Goal: Task Accomplishment & Management: Use online tool/utility

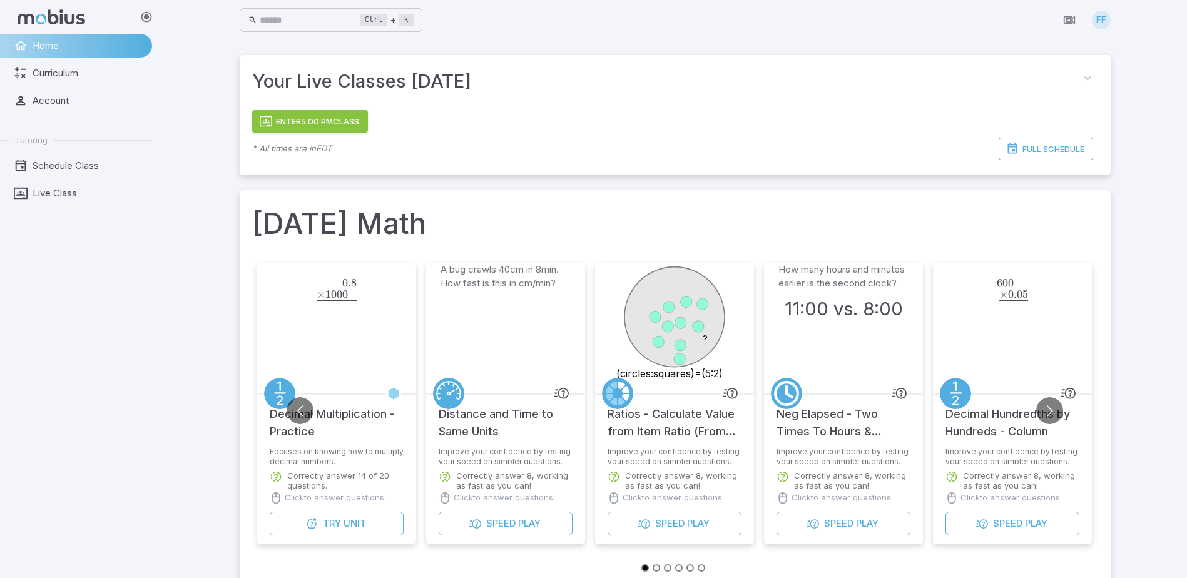
click at [148, 330] on div "Home Curriculum Account Tutoring Schedule Class Live Class" at bounding box center [81, 306] width 162 height 545
click at [303, 125] on button "Enter 5:00 PM Class" at bounding box center [310, 121] width 116 height 23
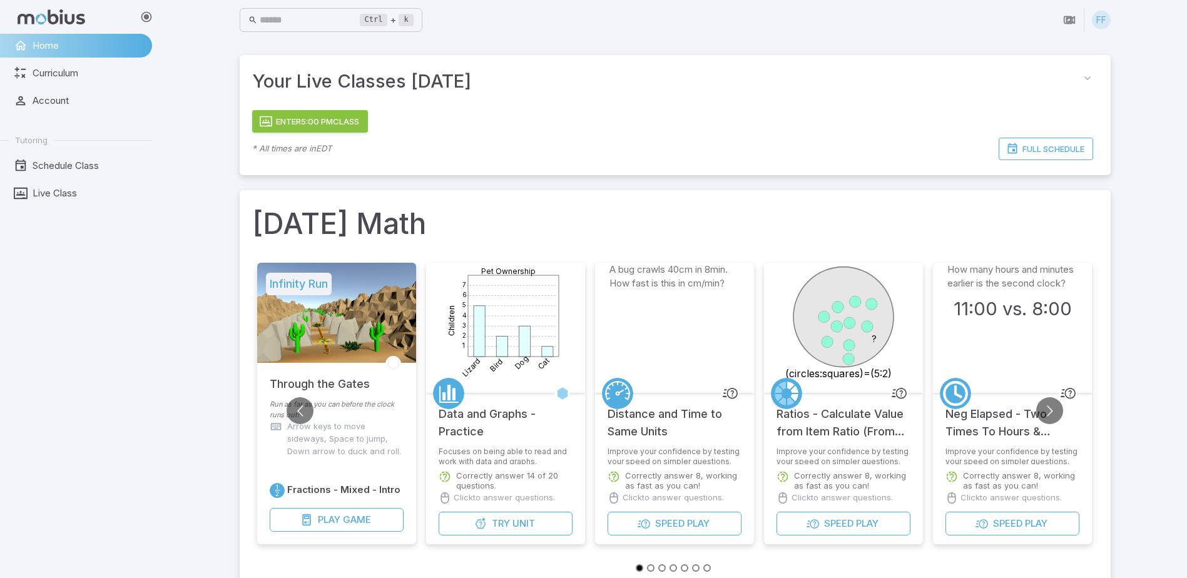
click at [309, 115] on button "Enter 5:00 PM Class" at bounding box center [310, 121] width 116 height 23
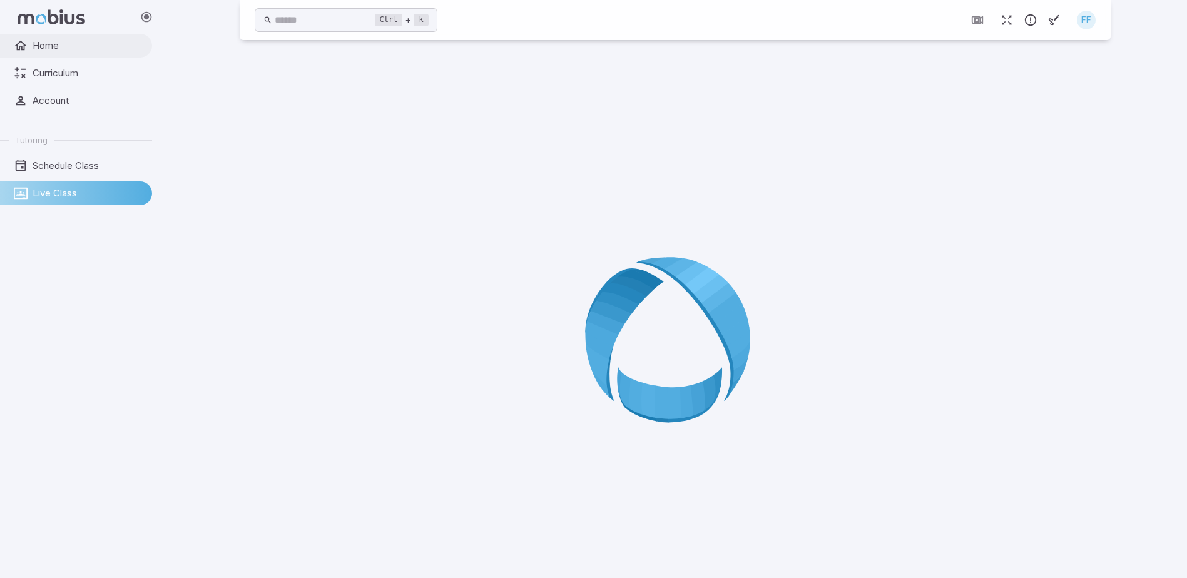
scroll to position [70, 0]
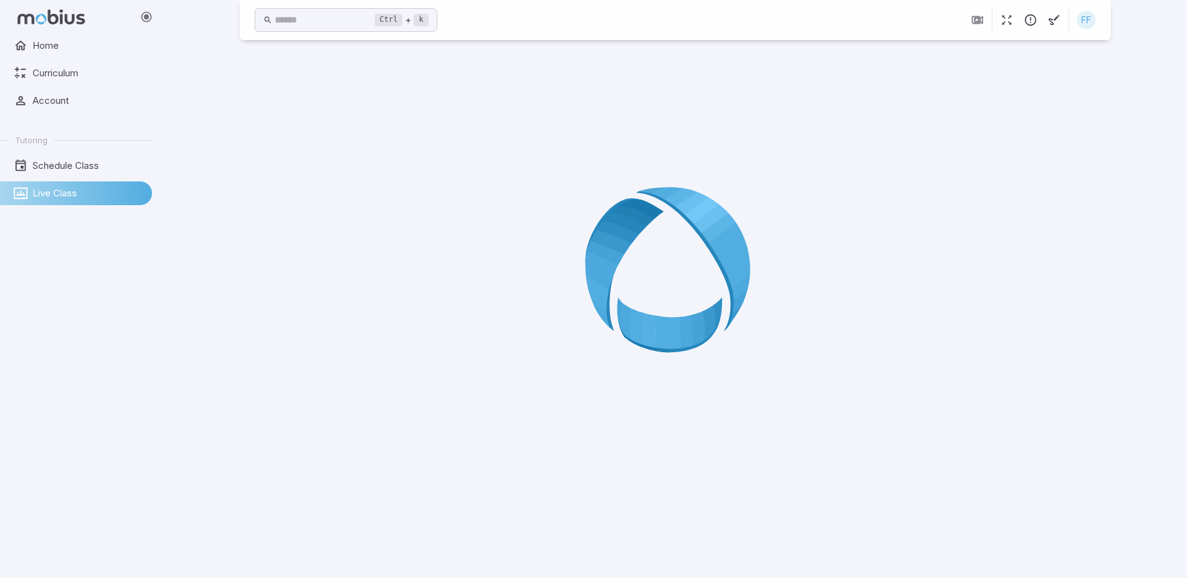
click at [76, 193] on span "Live Class" at bounding box center [88, 194] width 111 height 14
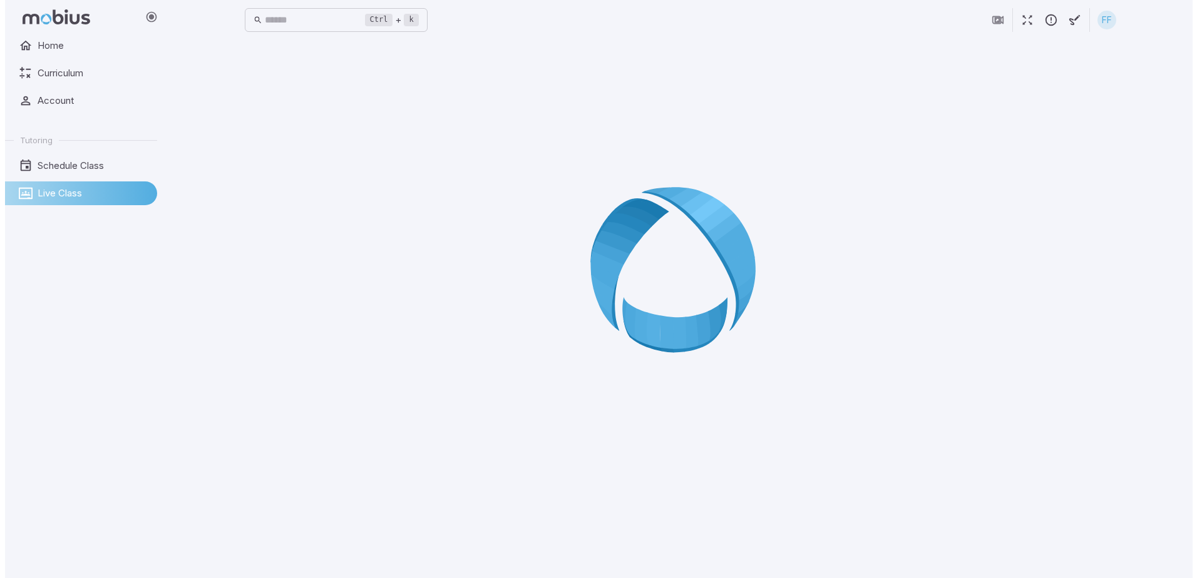
scroll to position [0, 0]
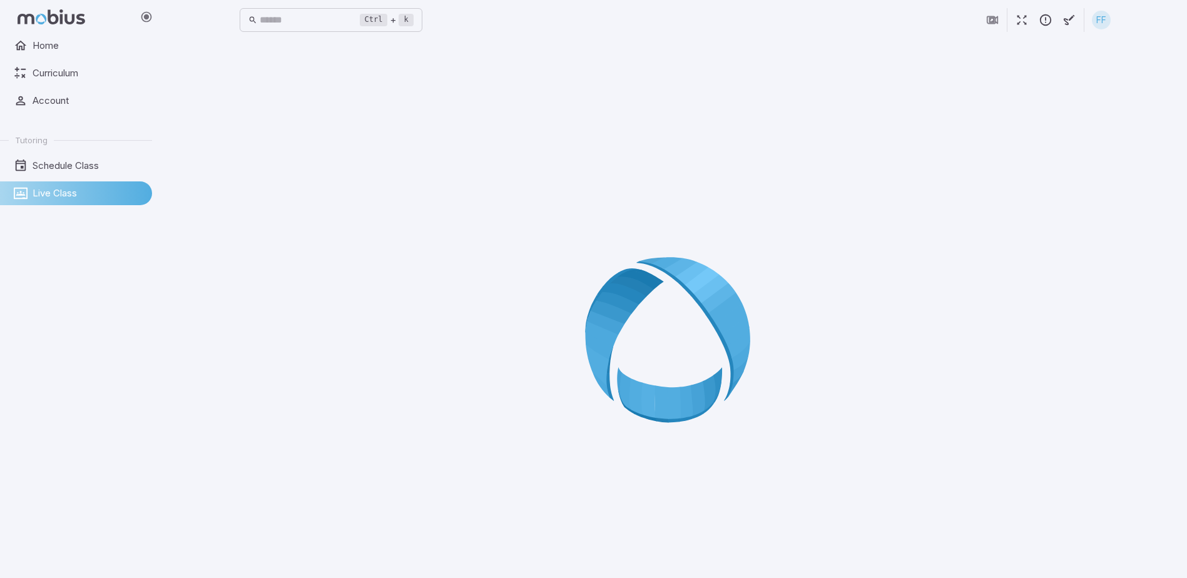
click at [69, 184] on link "Live Class" at bounding box center [76, 194] width 152 height 24
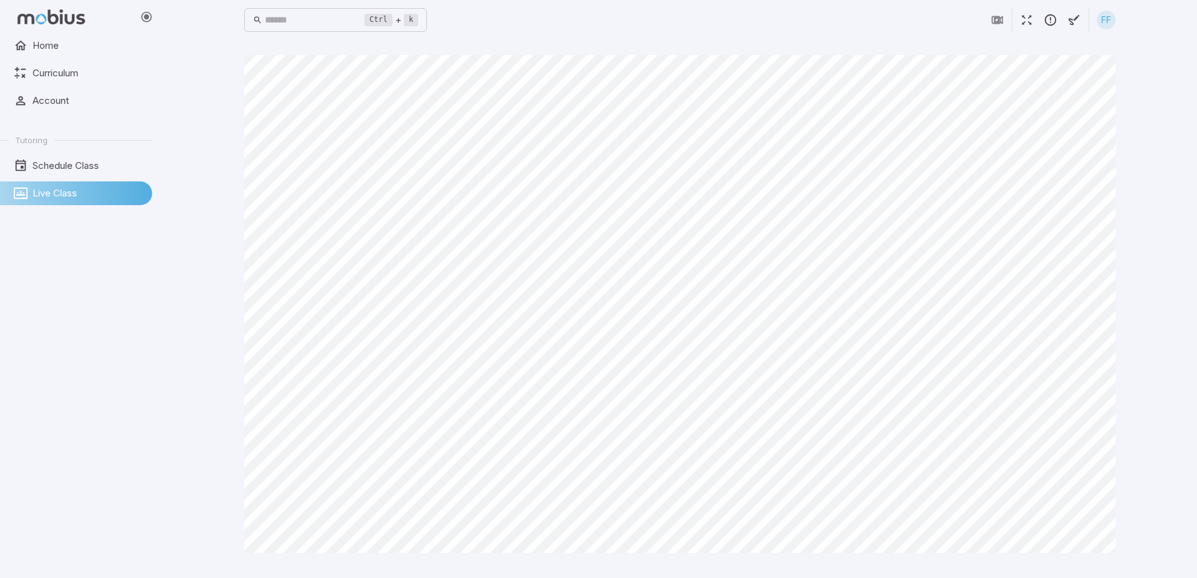
drag, startPoint x: 1, startPoint y: 383, endPoint x: 2, endPoint y: 354, distance: 29.4
click at [322, 21] on input "text" at bounding box center [315, 20] width 100 height 24
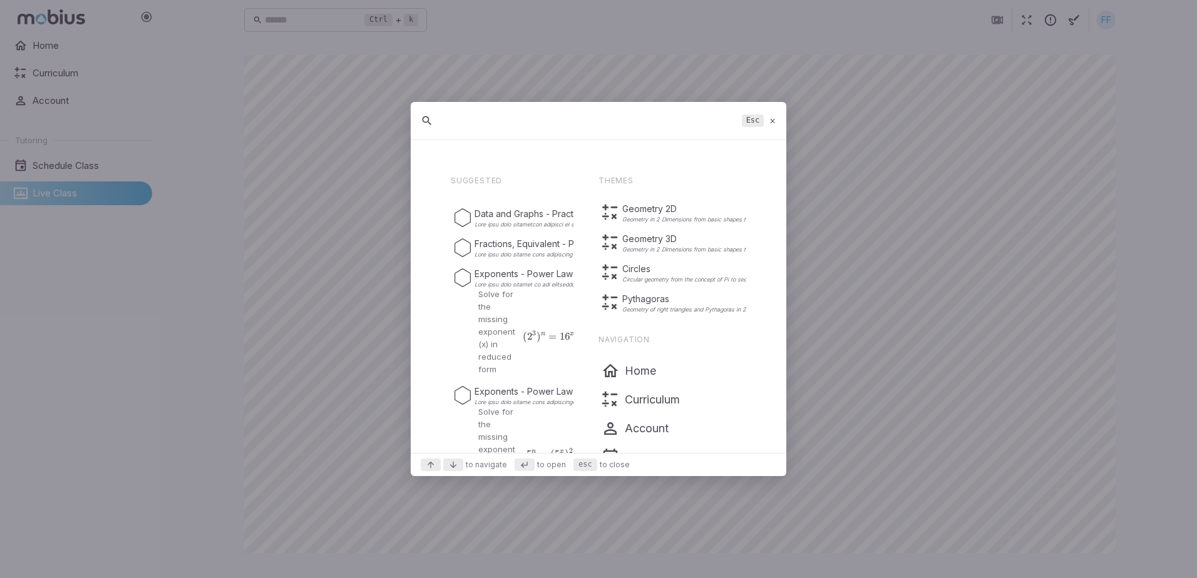
click at [775, 121] on icon at bounding box center [773, 120] width 8 height 9
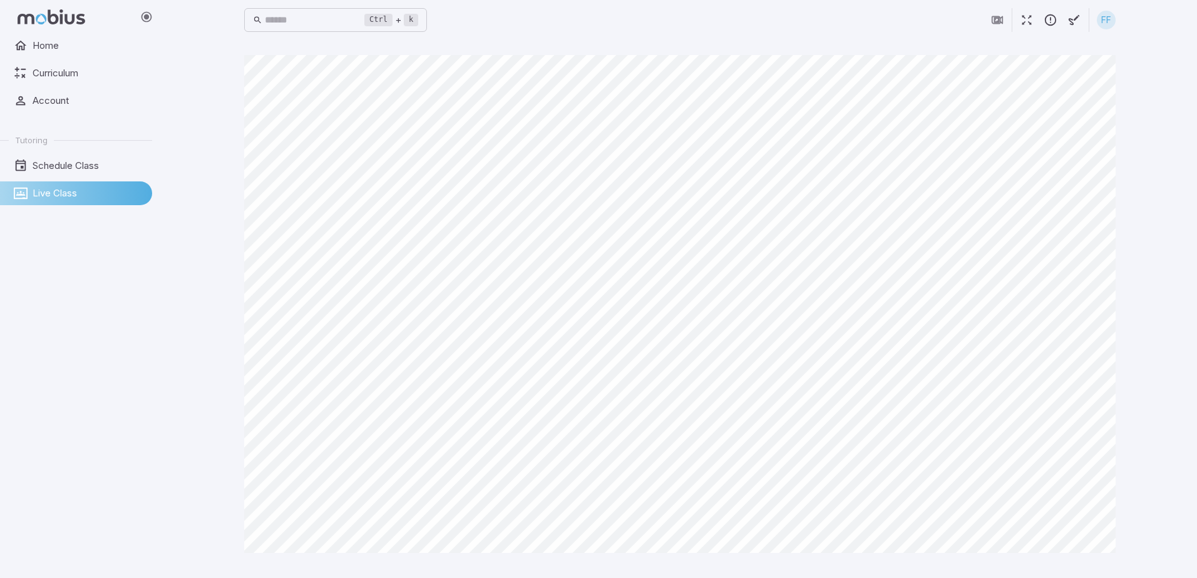
click at [752, 578] on html "Home Curriculum Account Tutoring Schedule Class Live Class Ctrl + k ​ FF Canvas…" at bounding box center [598, 289] width 1197 height 578
